Goal: Information Seeking & Learning: Check status

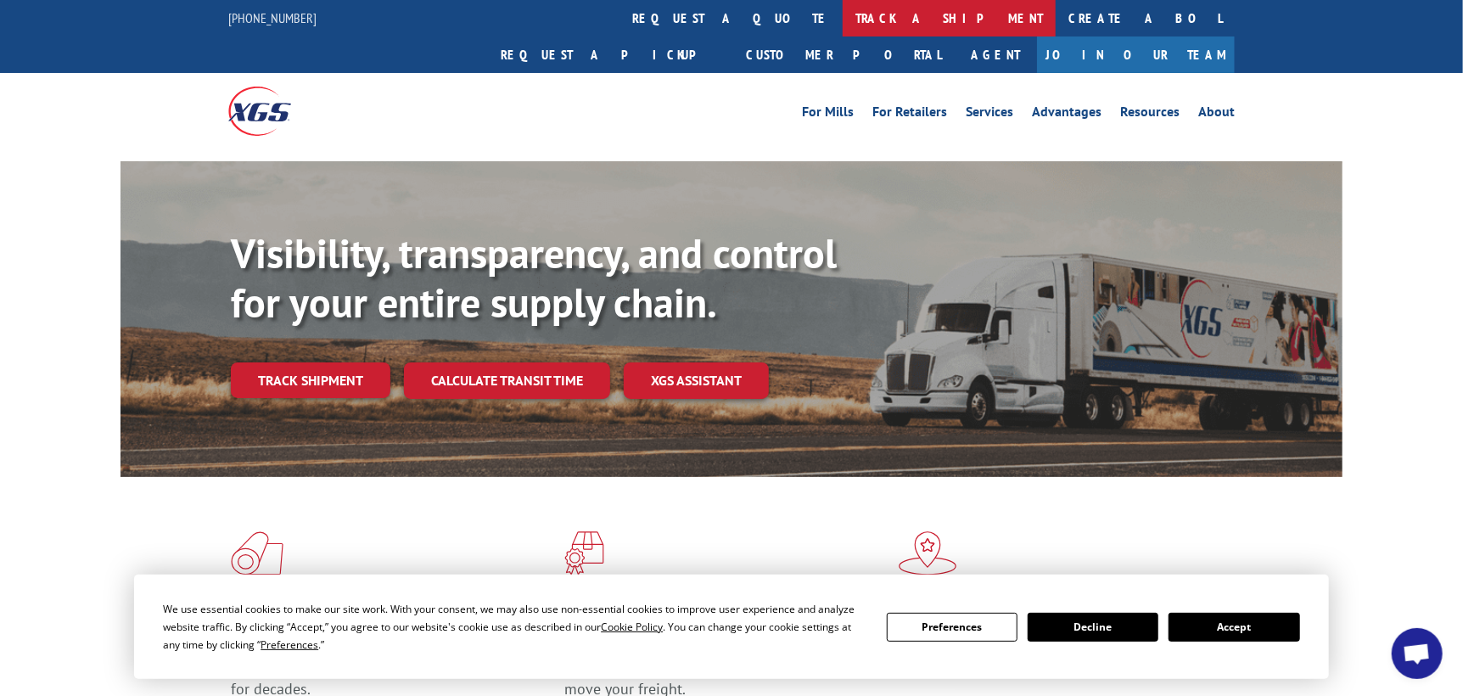
click at [843, 19] on link "track a shipment" at bounding box center [949, 18] width 213 height 36
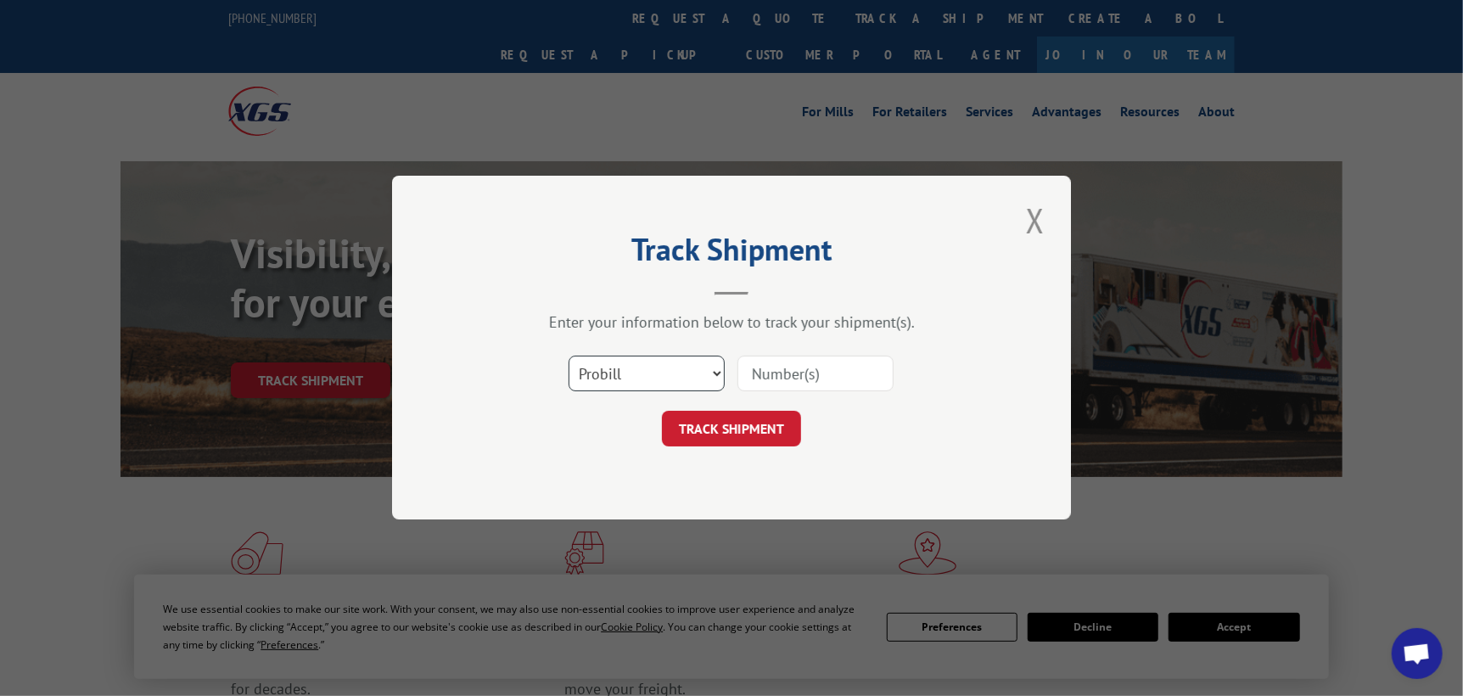
click at [719, 373] on select "Select category... Probill BOL PO" at bounding box center [647, 374] width 156 height 36
select select "bol"
click at [569, 356] on select "Select category... Probill BOL PO" at bounding box center [647, 374] width 156 height 36
click at [750, 383] on input at bounding box center [816, 374] width 156 height 36
type input "5953922"
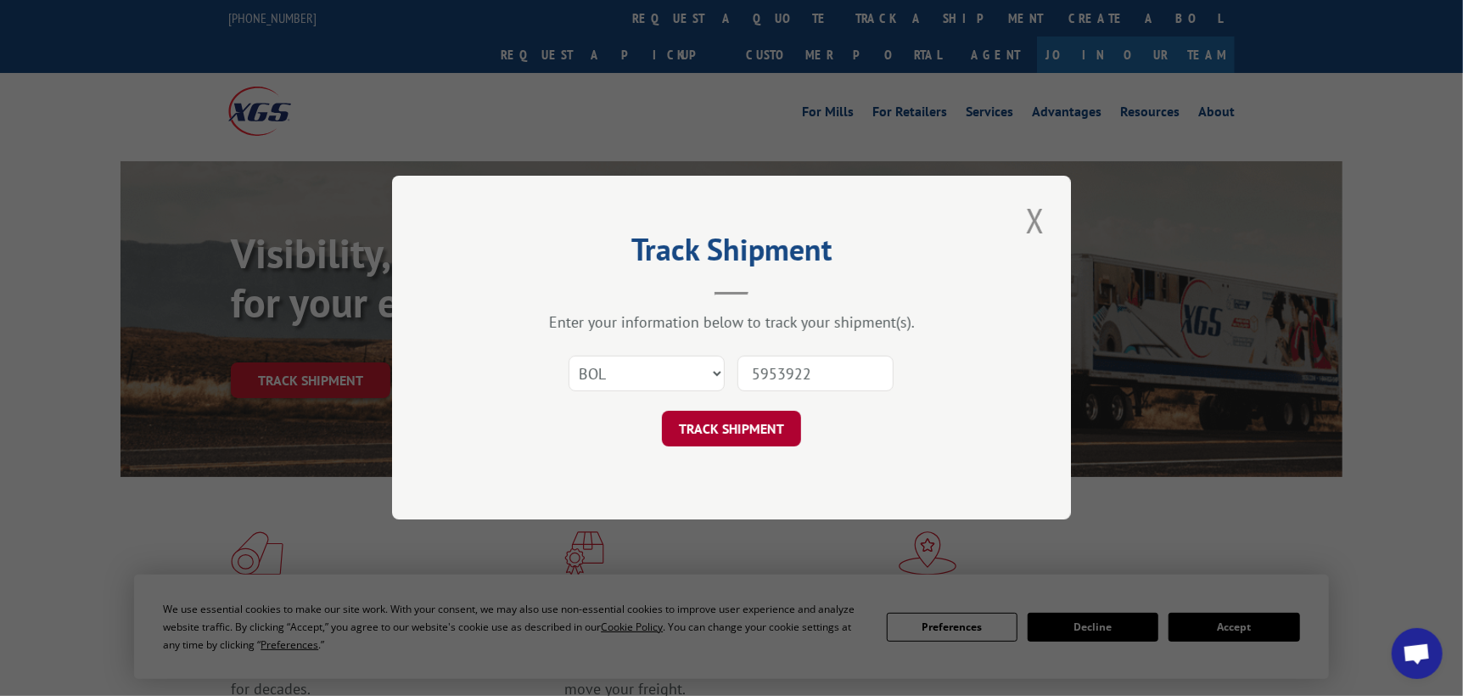
click at [770, 437] on button "TRACK SHIPMENT" at bounding box center [731, 430] width 139 height 36
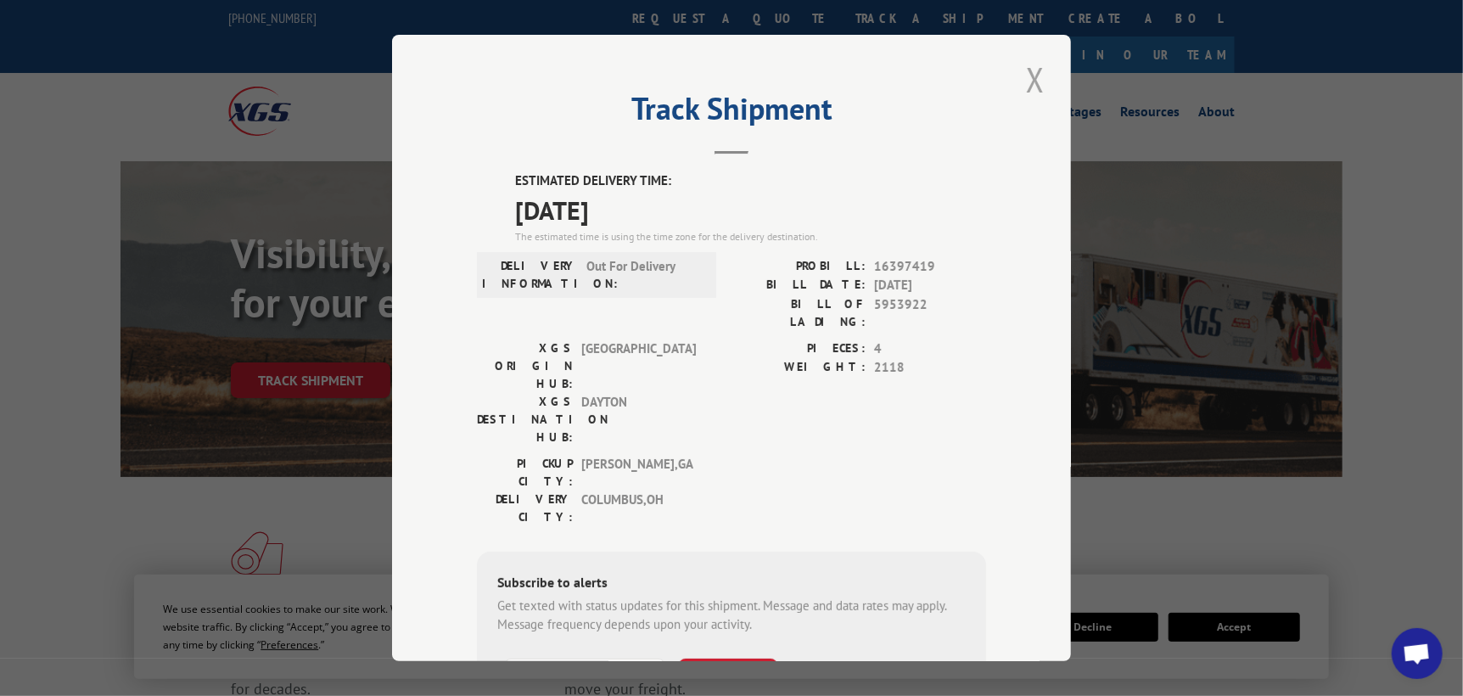
click at [1026, 84] on button "Close modal" at bounding box center [1035, 79] width 29 height 47
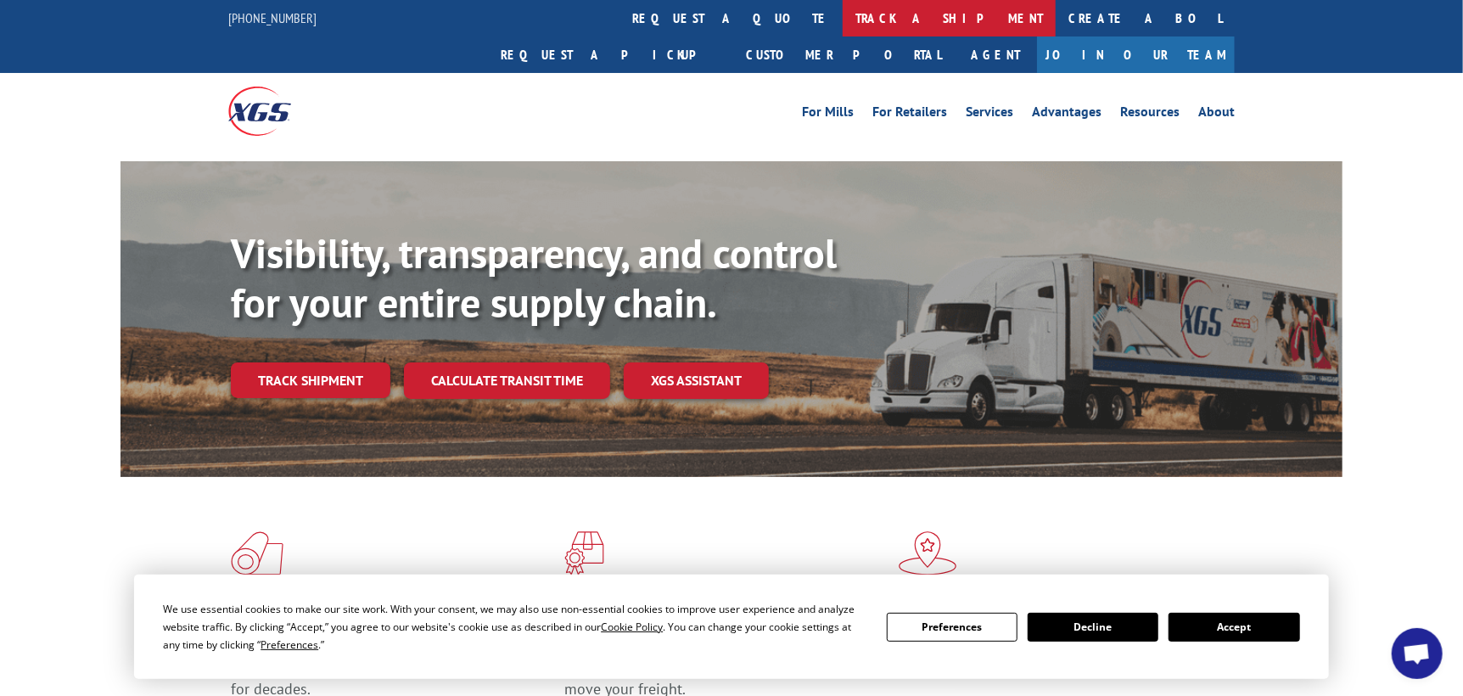
click at [843, 7] on link "track a shipment" at bounding box center [949, 18] width 213 height 36
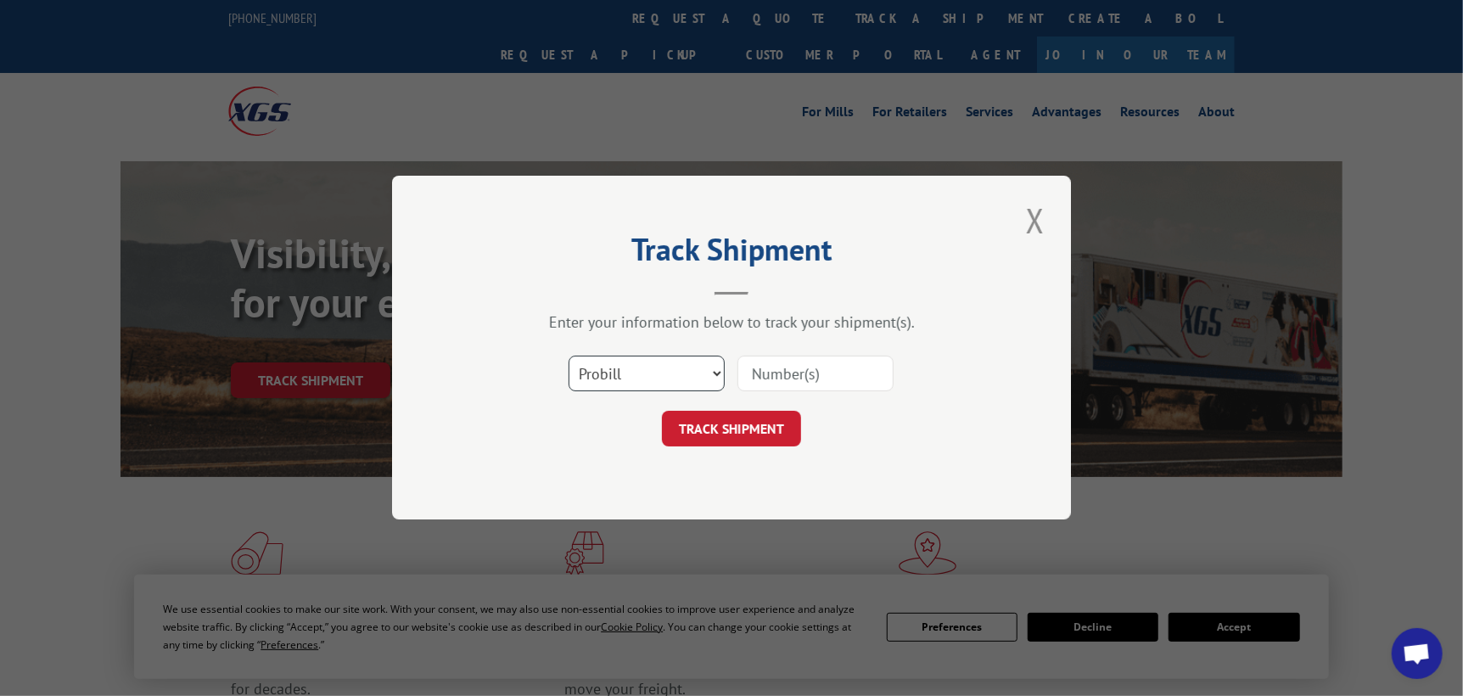
click at [646, 379] on select "Select category... Probill BOL PO" at bounding box center [647, 374] width 156 height 36
select select "bol"
click at [569, 356] on select "Select category... Probill BOL PO" at bounding box center [647, 374] width 156 height 36
click at [794, 378] on input at bounding box center [816, 374] width 156 height 36
type input "5958237"
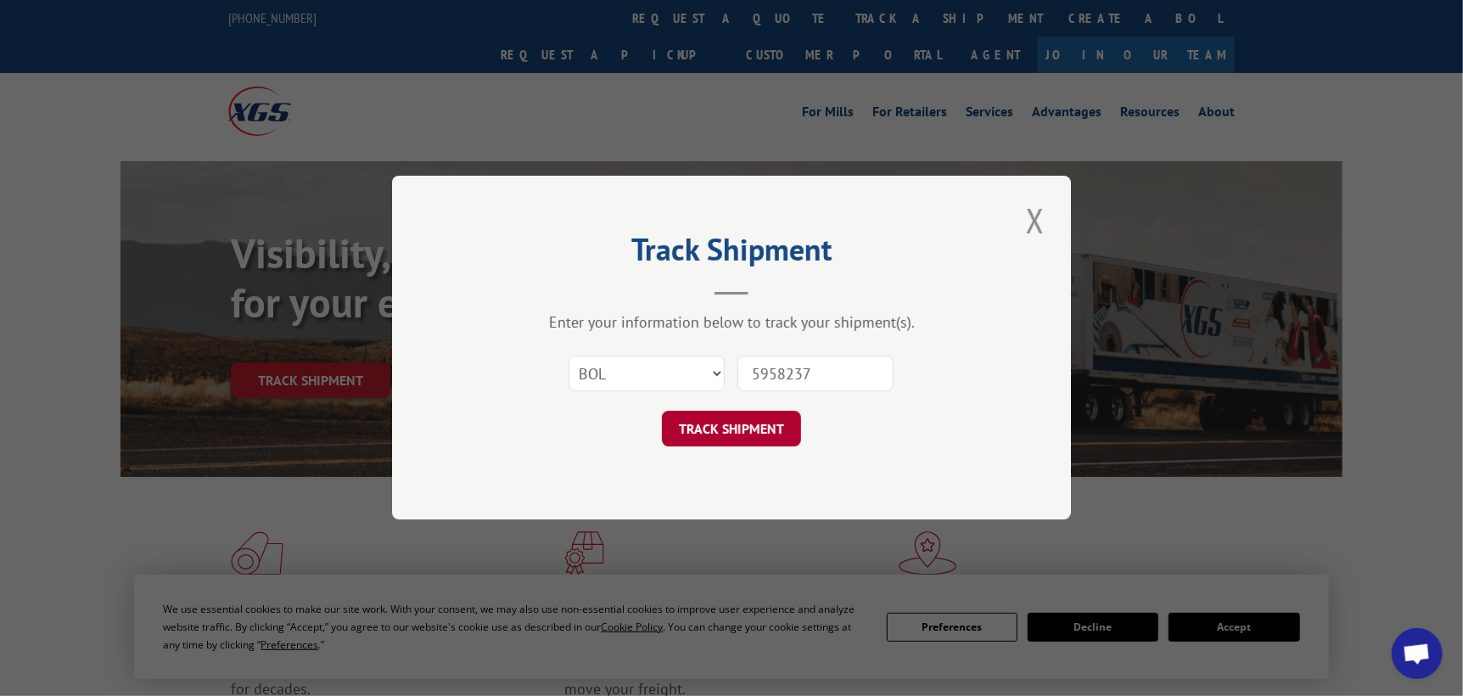
click at [749, 435] on button "TRACK SHIPMENT" at bounding box center [731, 430] width 139 height 36
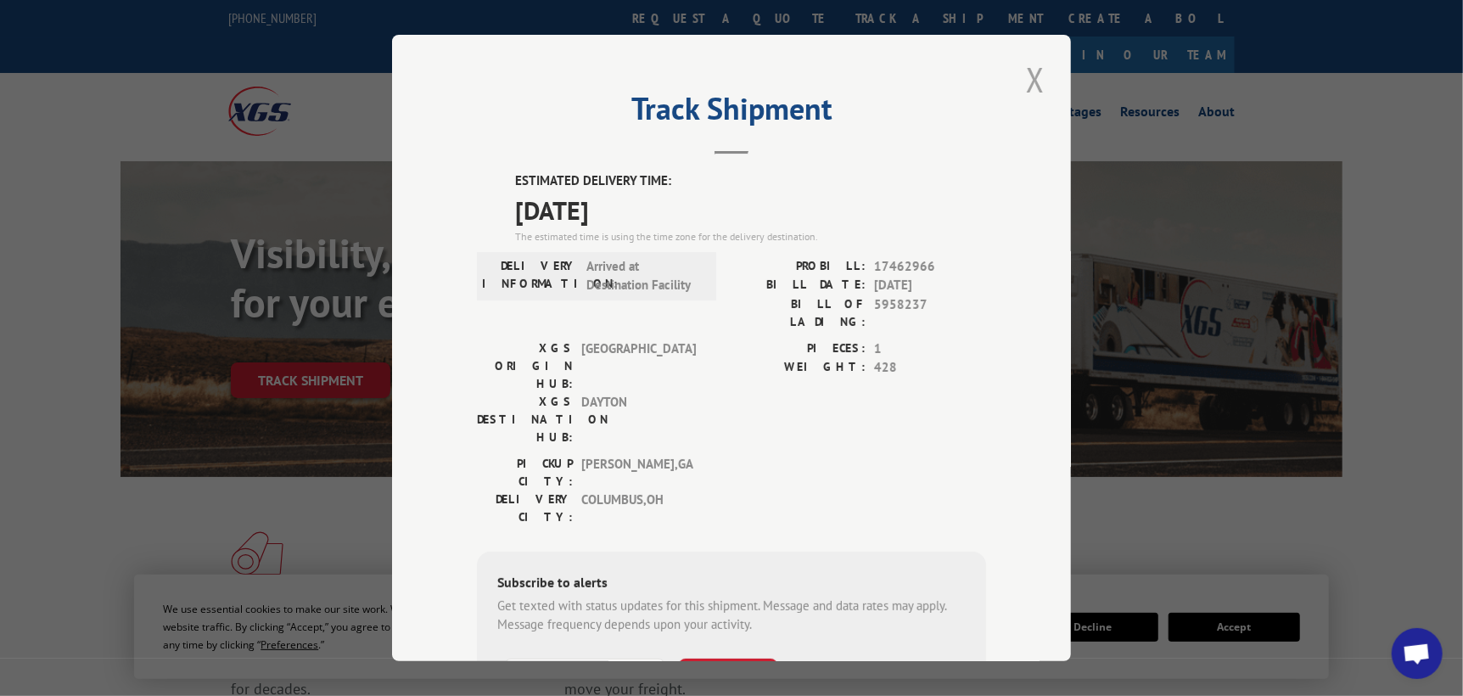
click at [1034, 85] on button "Close modal" at bounding box center [1035, 79] width 29 height 47
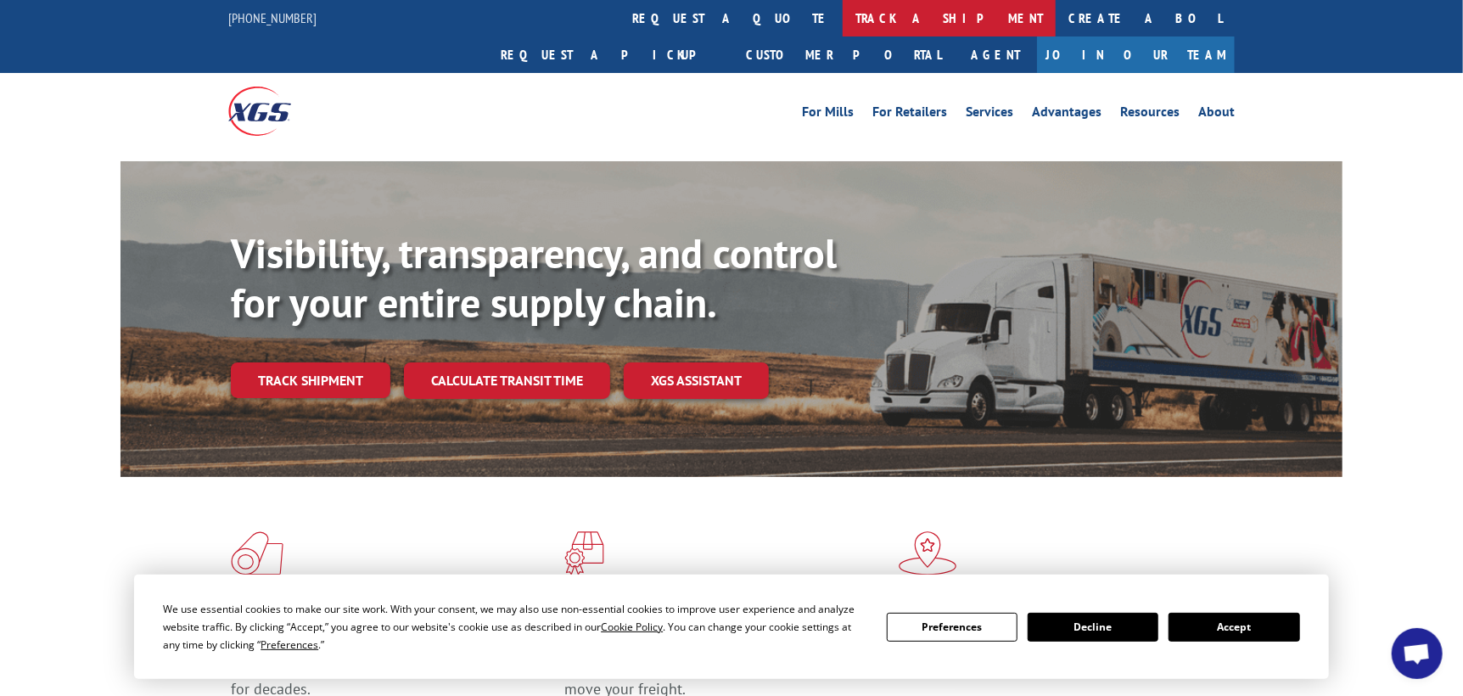
click at [843, 25] on link "track a shipment" at bounding box center [949, 18] width 213 height 36
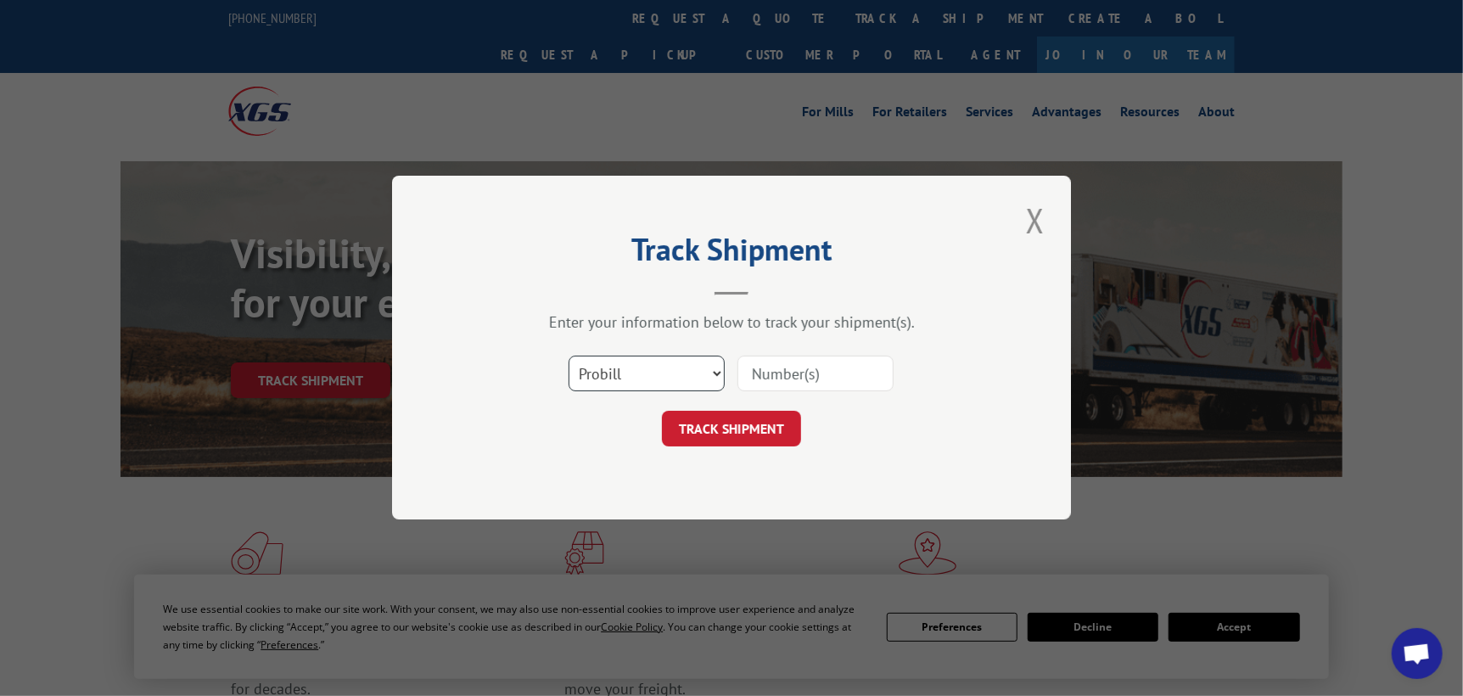
click at [624, 367] on select "Select category... Probill BOL PO" at bounding box center [647, 374] width 156 height 36
select select "po"
click at [569, 356] on select "Select category... Probill BOL PO" at bounding box center [647, 374] width 156 height 36
click at [773, 381] on input at bounding box center [816, 374] width 156 height 36
type input "ST09807"
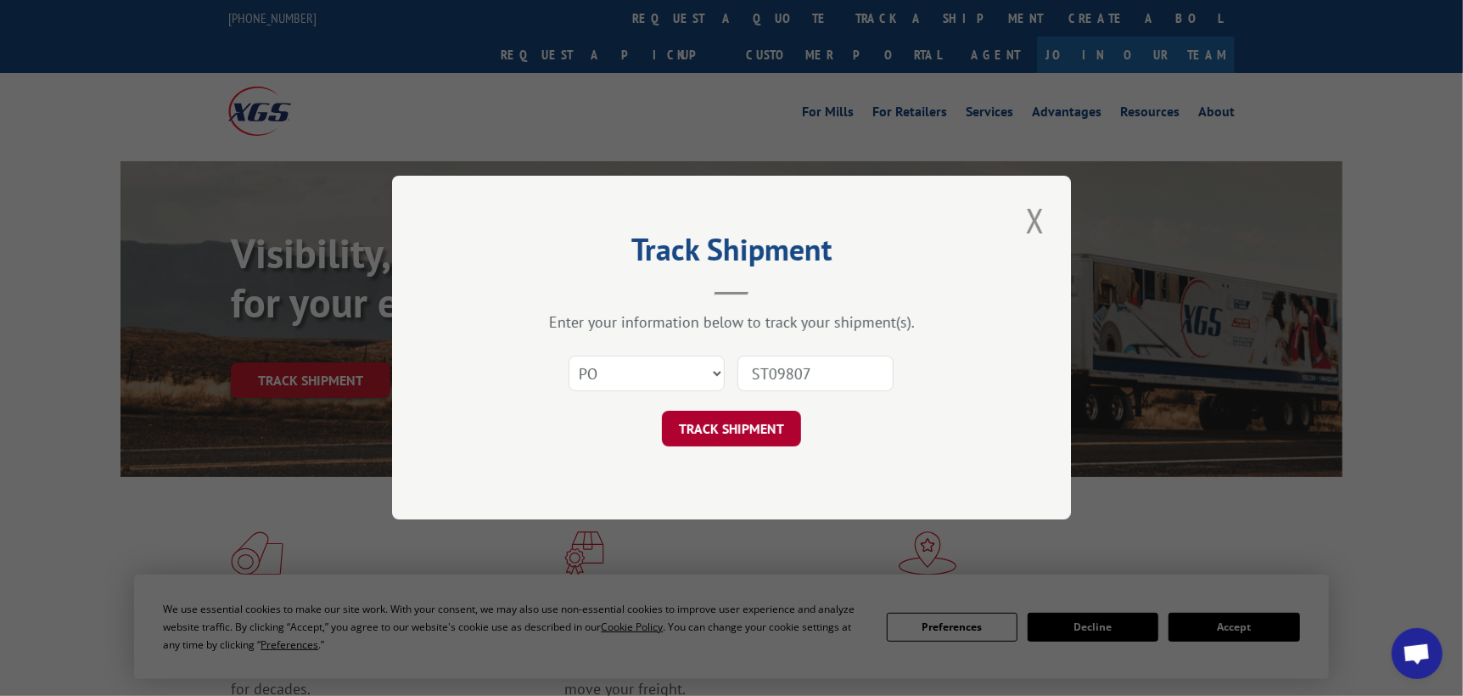
click at [764, 435] on button "TRACK SHIPMENT" at bounding box center [731, 430] width 139 height 36
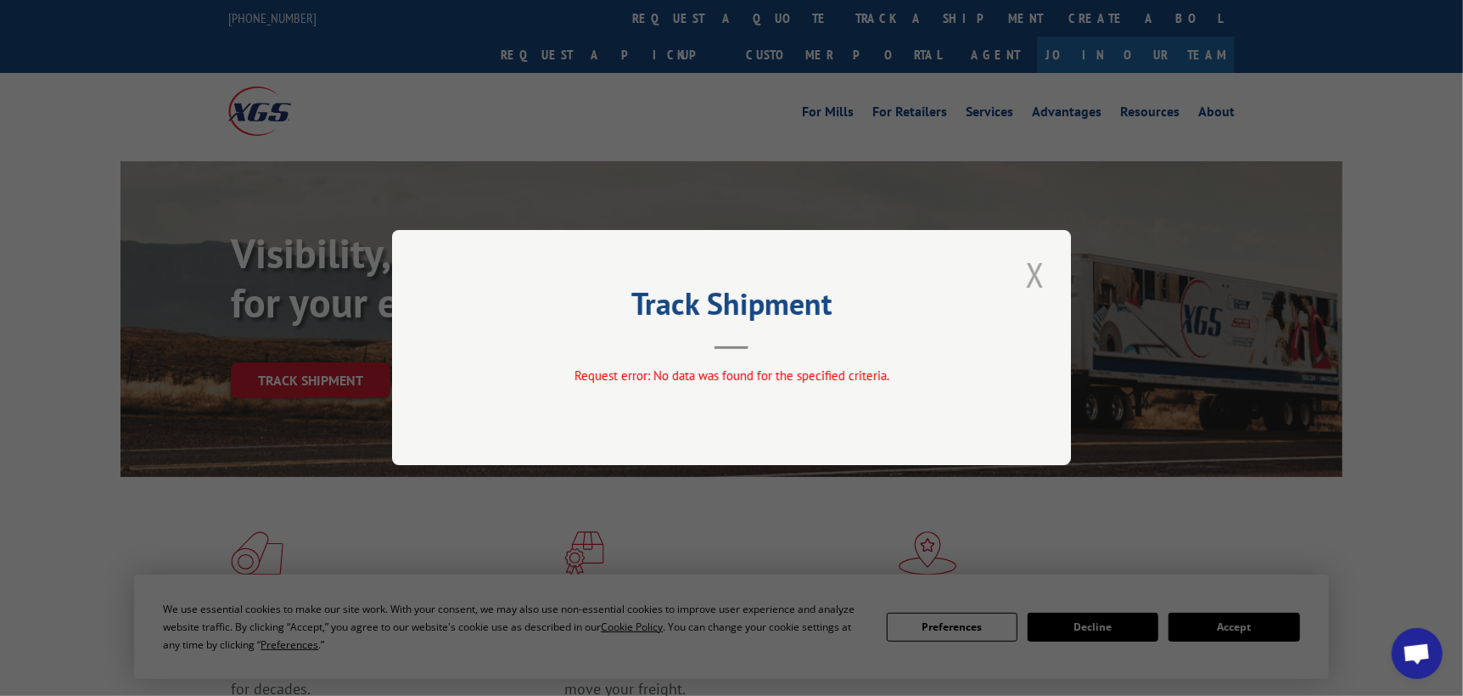
click at [1035, 272] on button "Close modal" at bounding box center [1035, 274] width 29 height 47
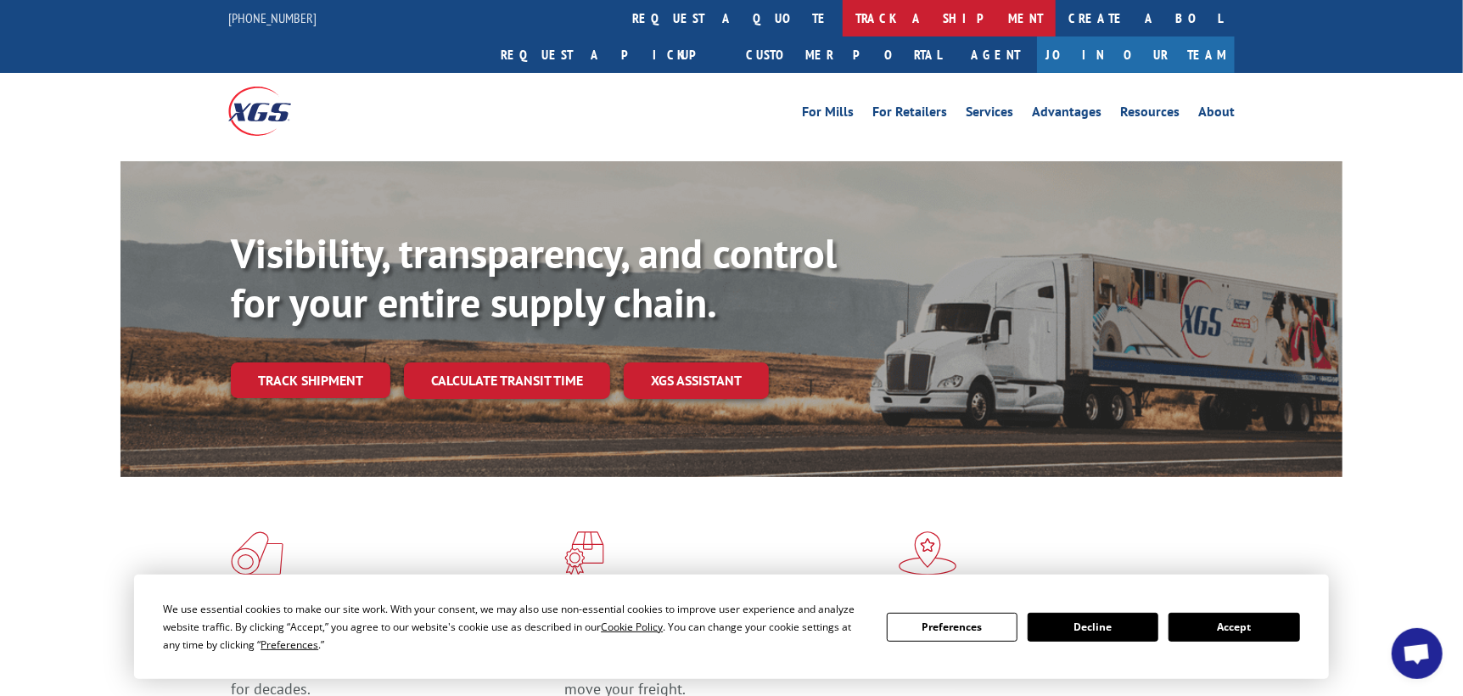
click at [843, 20] on link "track a shipment" at bounding box center [949, 18] width 213 height 36
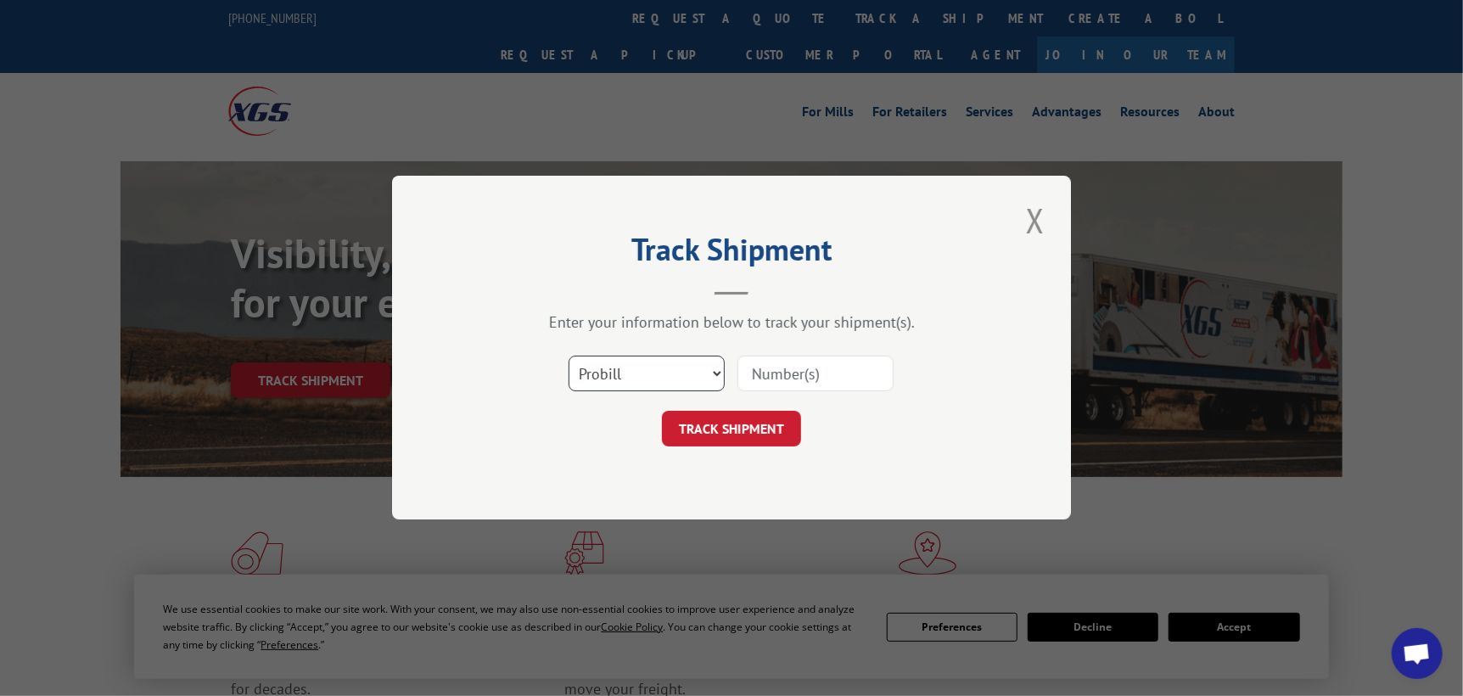
click at [715, 376] on select "Select category... Probill BOL PO" at bounding box center [647, 374] width 156 height 36
select select "po"
click at [569, 356] on select "Select category... Probill BOL PO" at bounding box center [647, 374] width 156 height 36
click at [780, 369] on input at bounding box center [816, 374] width 156 height 36
type input "st09607"
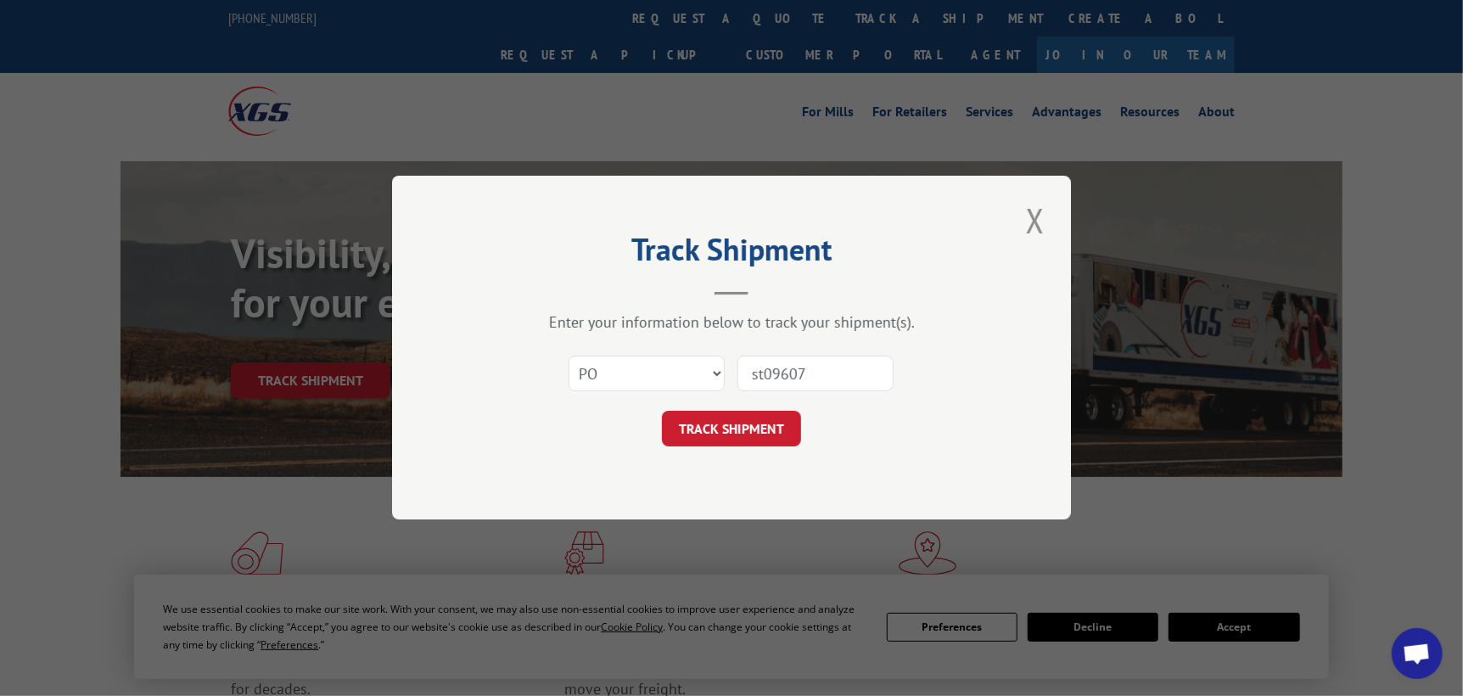
drag, startPoint x: 813, startPoint y: 373, endPoint x: 713, endPoint y: 373, distance: 100.2
click at [713, 373] on div "Select category... Probill BOL PO st09607" at bounding box center [731, 374] width 509 height 56
type input "8001676107"
click at [688, 435] on button "TRACK SHIPMENT" at bounding box center [731, 430] width 139 height 36
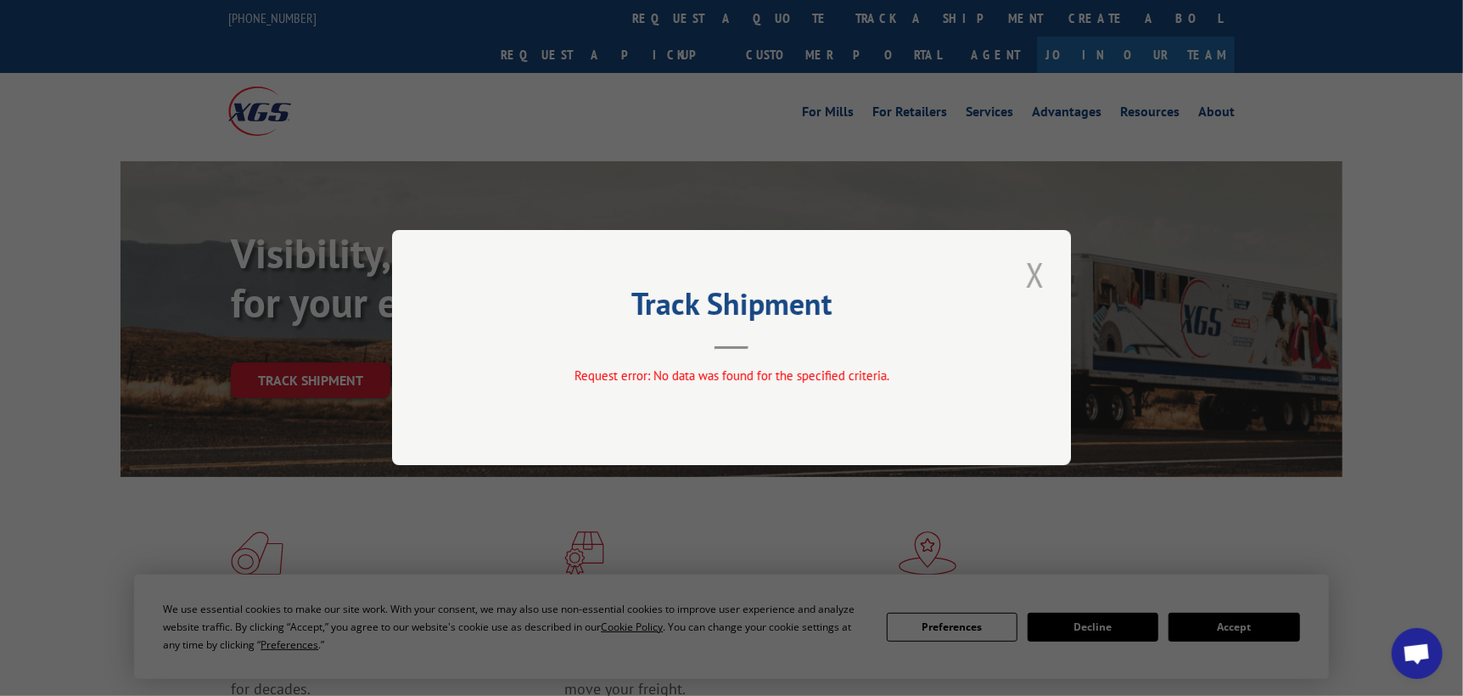
click at [1030, 278] on button "Close modal" at bounding box center [1035, 274] width 29 height 47
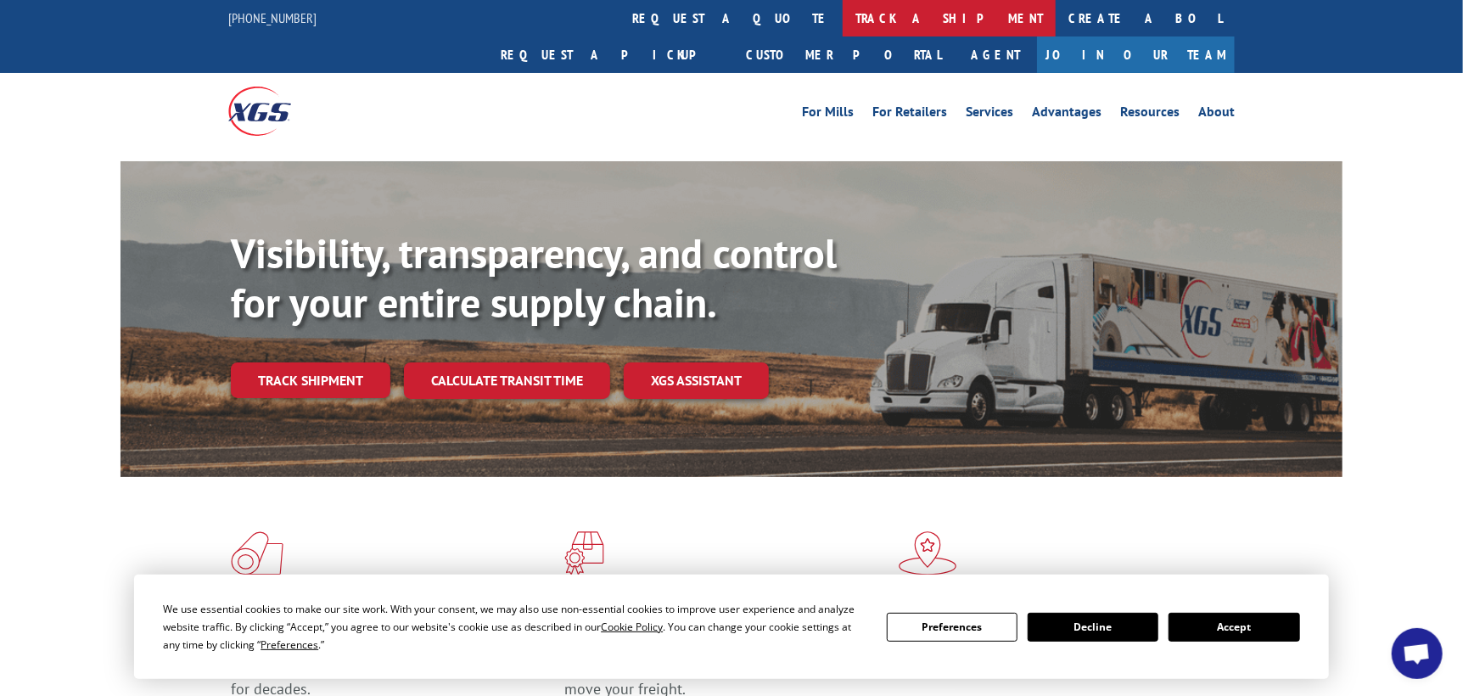
click at [843, 22] on link "track a shipment" at bounding box center [949, 18] width 213 height 36
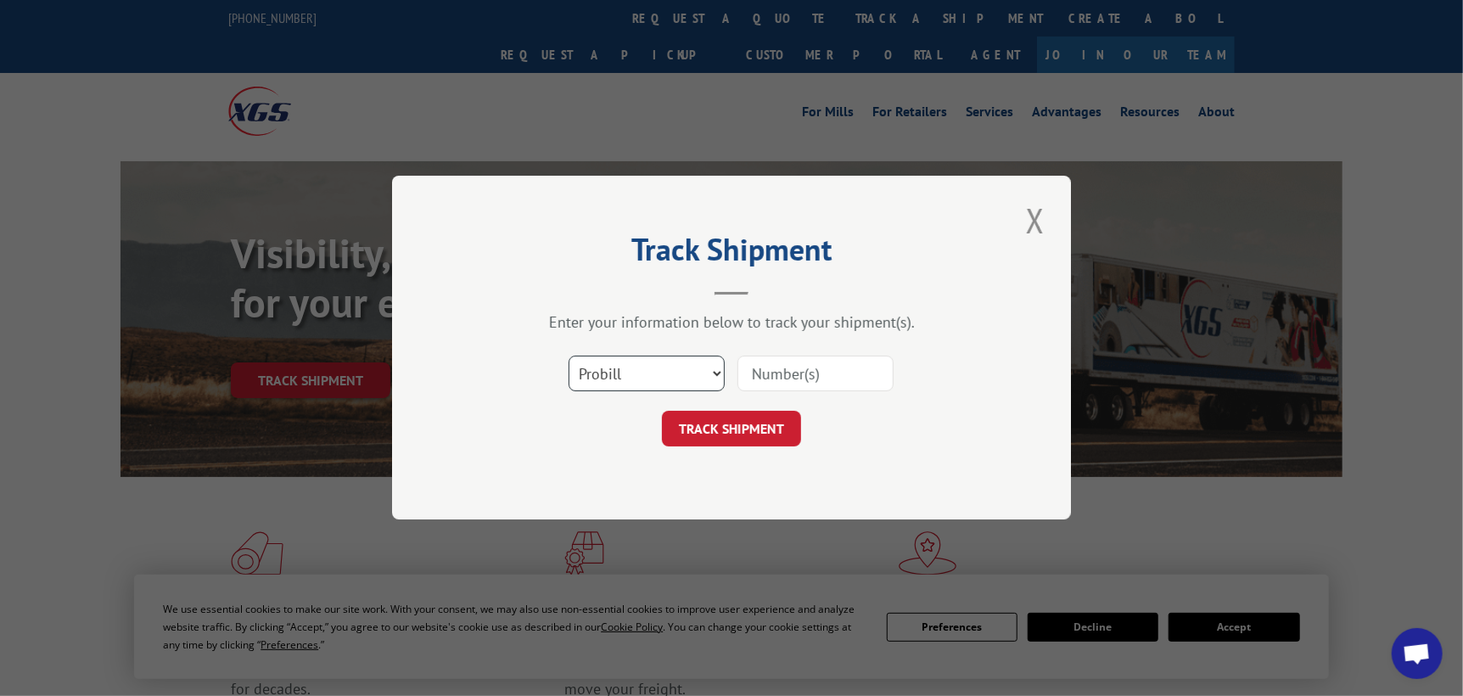
click at [683, 364] on select "Select category... Probill BOL PO" at bounding box center [647, 374] width 156 height 36
select select "po"
click at [569, 356] on select "Select category... Probill BOL PO" at bounding box center [647, 374] width 156 height 36
click at [782, 377] on input at bounding box center [816, 374] width 156 height 36
type input "ST09607"
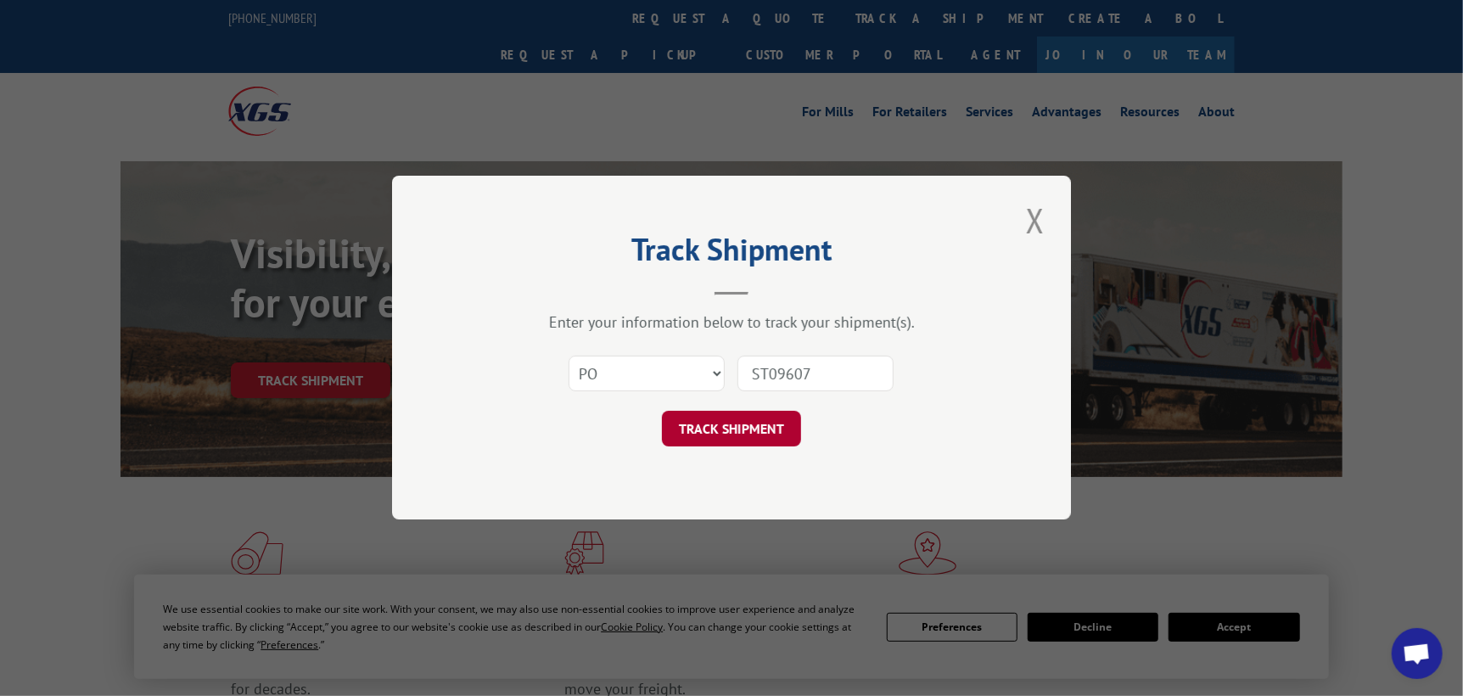
click at [747, 435] on button "TRACK SHIPMENT" at bounding box center [731, 430] width 139 height 36
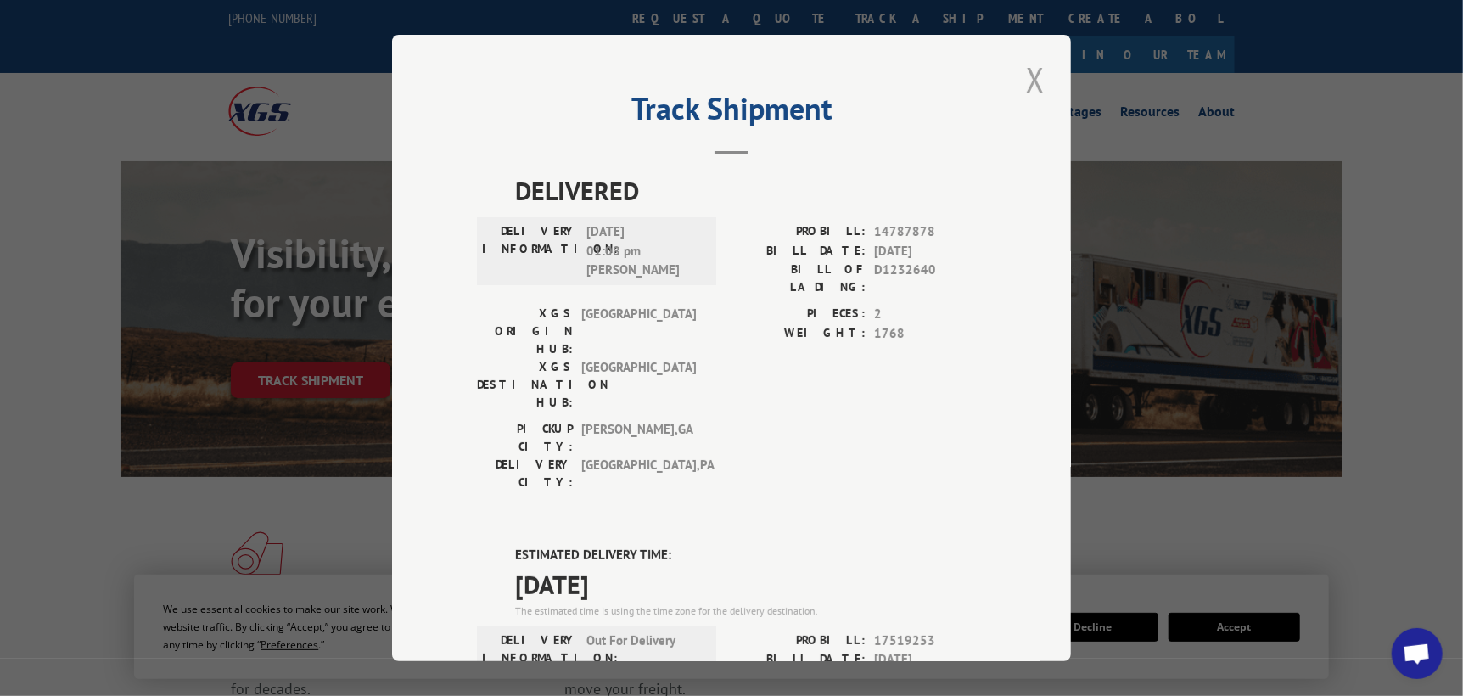
click at [1029, 80] on button "Close modal" at bounding box center [1035, 79] width 29 height 47
